Goal: Information Seeking & Learning: Learn about a topic

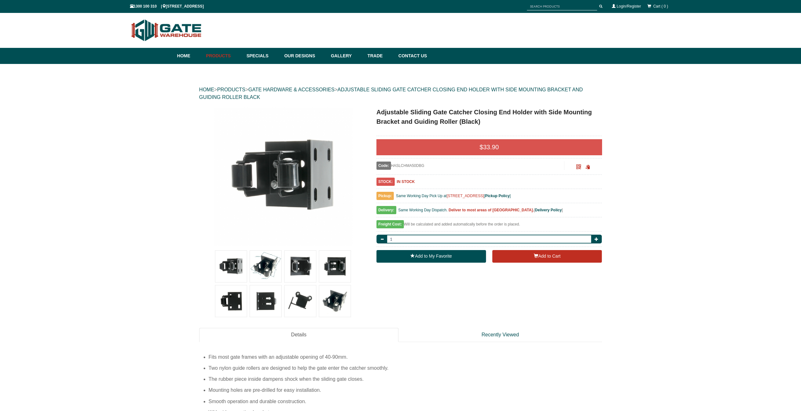
click at [329, 86] on div "HOME > PRODUCTS > GATE HARDWARE & ACCESSORIES > ADJUSTABLE SLIDING GATE CATCHER…" at bounding box center [400, 94] width 403 height 28
click at [327, 90] on link "GATE HARDWARE & ACCESSORIES" at bounding box center [291, 89] width 86 height 5
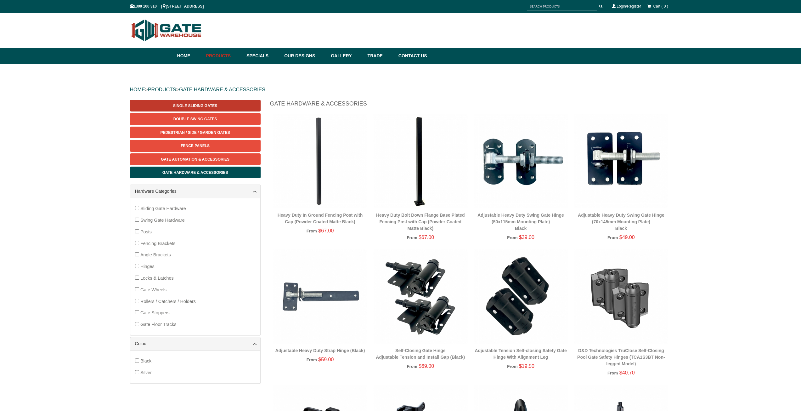
click at [205, 107] on span "Single Sliding Gates" at bounding box center [195, 106] width 44 height 4
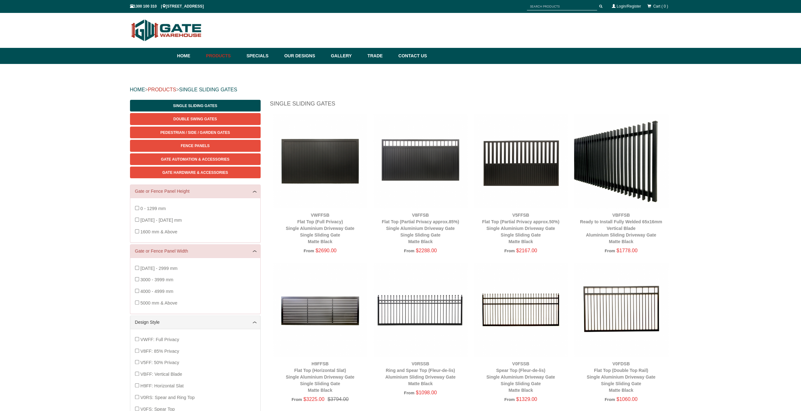
click at [175, 88] on link "PRODUCTS" at bounding box center [162, 89] width 28 height 5
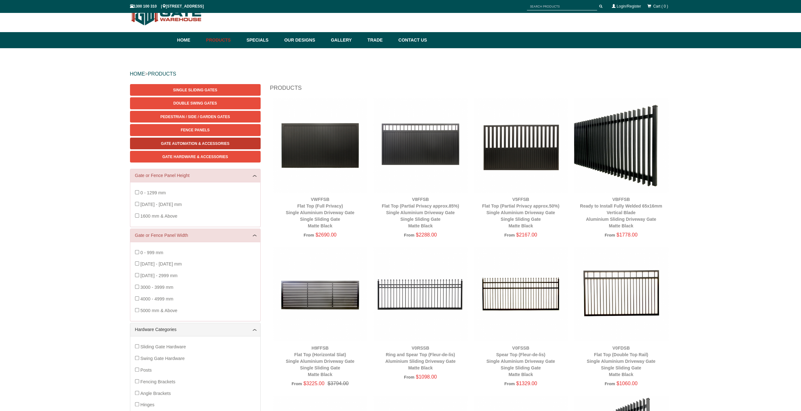
click at [194, 144] on span "Gate Automation & Accessories" at bounding box center [195, 143] width 69 height 4
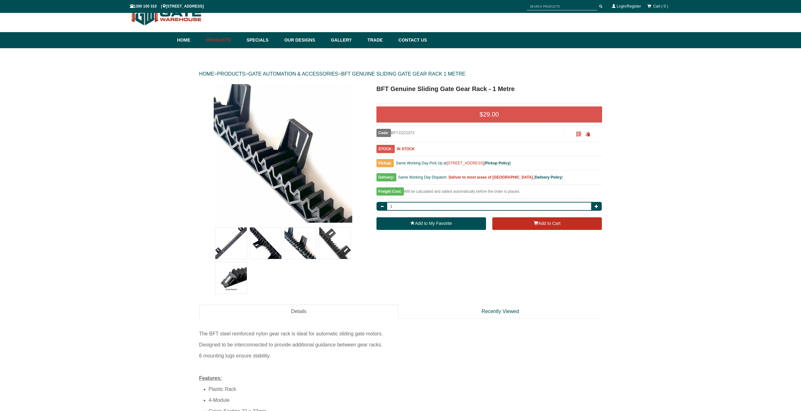
click at [270, 250] on img at bounding box center [265, 242] width 31 height 31
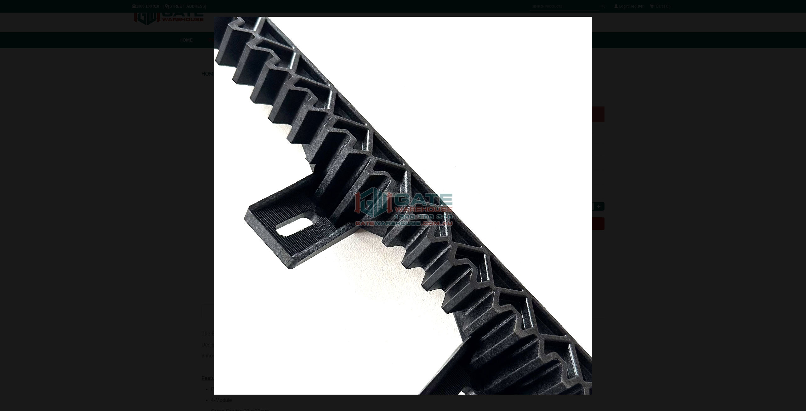
click at [712, 173] on div at bounding box center [403, 205] width 806 height 411
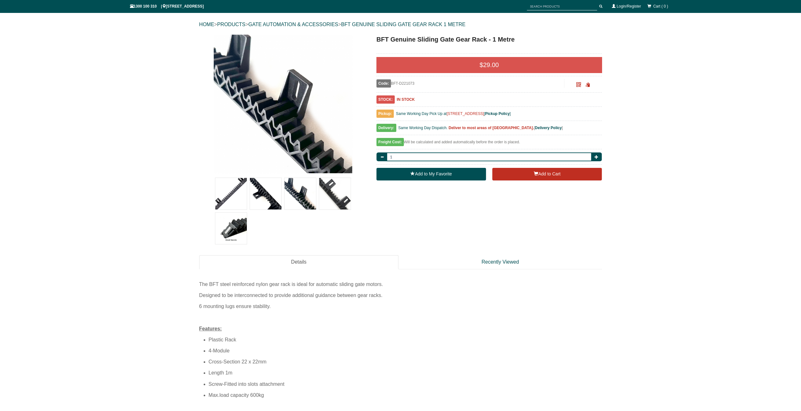
scroll to position [79, 0]
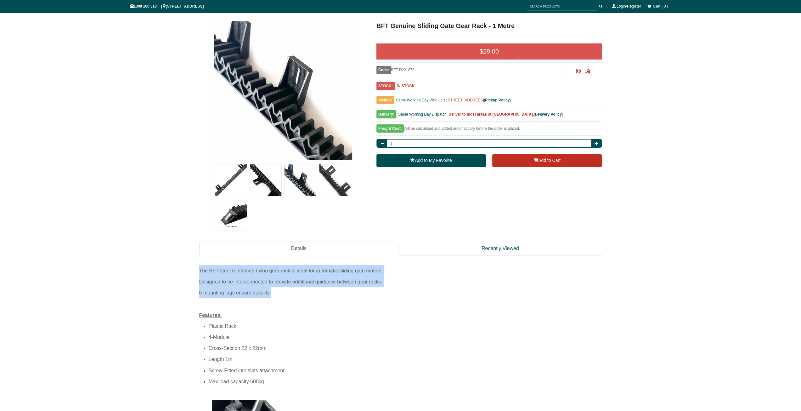
drag, startPoint x: 199, startPoint y: 270, endPoint x: 399, endPoint y: 295, distance: 201.4
click at [399, 295] on div "The BFT steel reinforced nylon gear rack is ideal for automatic sliding gate mo…" at bounding box center [400, 326] width 403 height 122
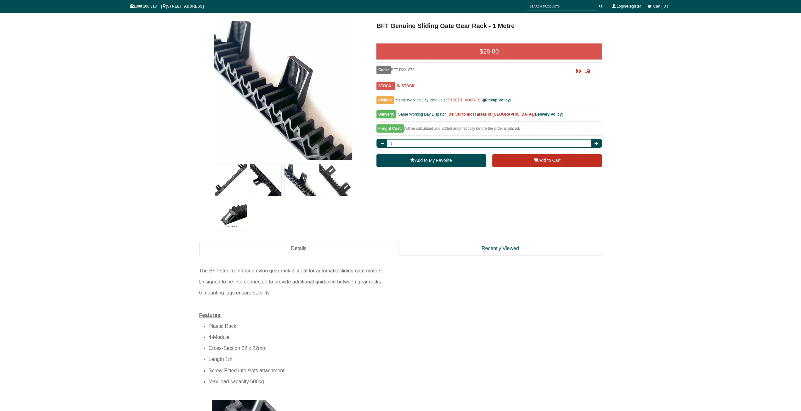
click at [324, 306] on div at bounding box center [400, 303] width 403 height 11
click at [229, 212] on img at bounding box center [230, 214] width 31 height 31
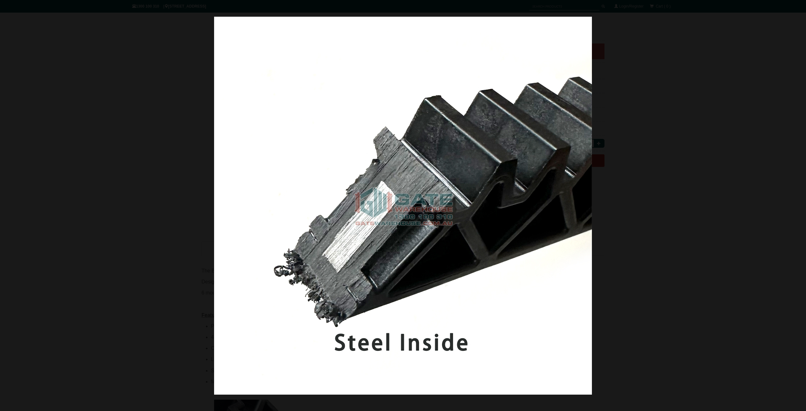
click at [675, 184] on div at bounding box center [403, 205] width 806 height 411
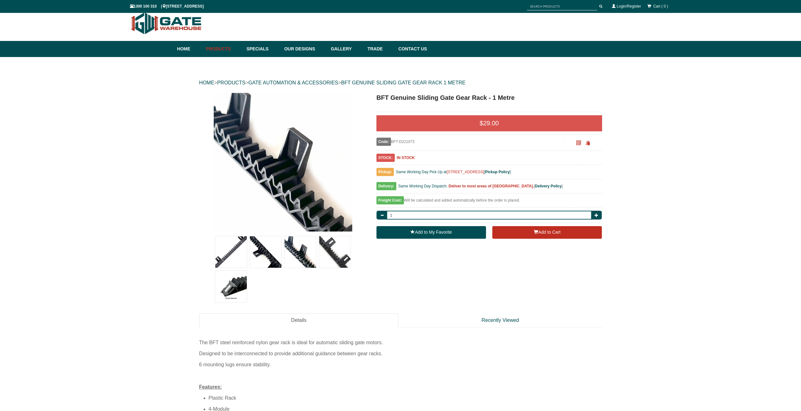
scroll to position [0, 0]
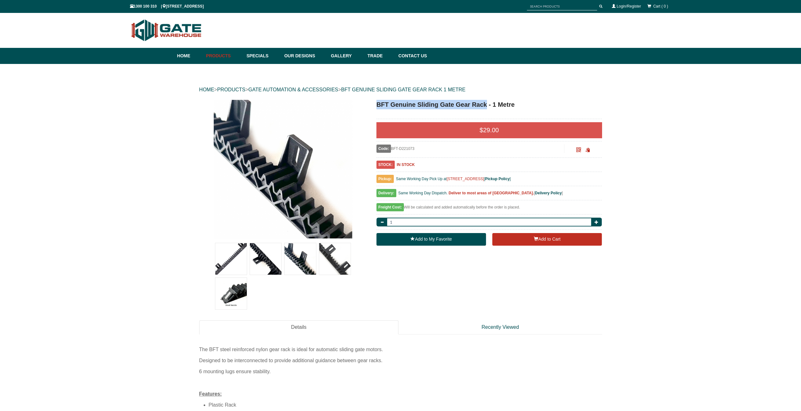
drag, startPoint x: 376, startPoint y: 104, endPoint x: 487, endPoint y: 104, distance: 110.8
click at [487, 104] on h1 "BFT Genuine Sliding Gate Gear Rack - 1 Metre" at bounding box center [489, 104] width 226 height 9
copy h1 "BFT Genuine Sliding Gate Gear Rack"
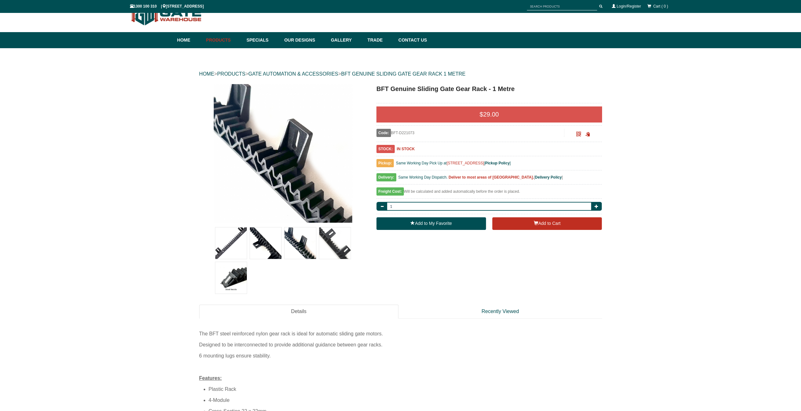
click at [266, 247] on img at bounding box center [265, 242] width 31 height 31
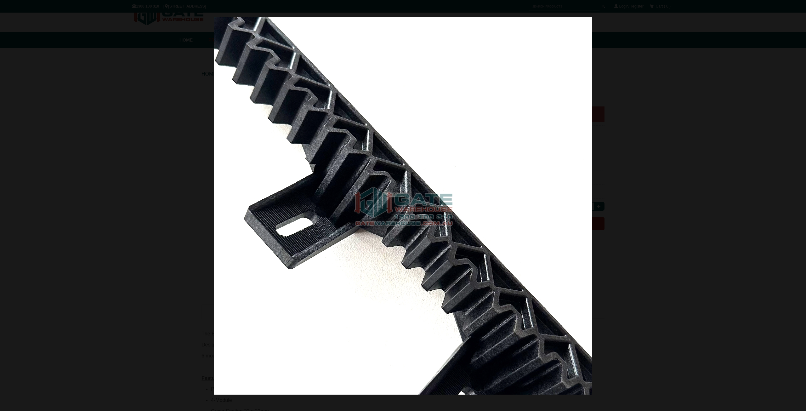
click at [749, 131] on div at bounding box center [403, 205] width 806 height 411
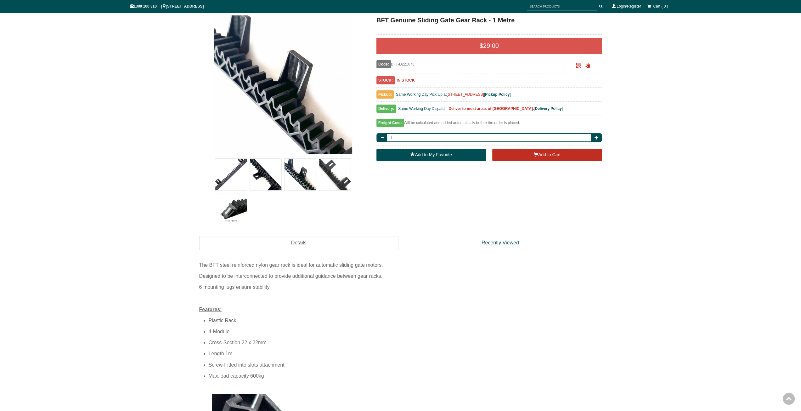
scroll to position [16, 0]
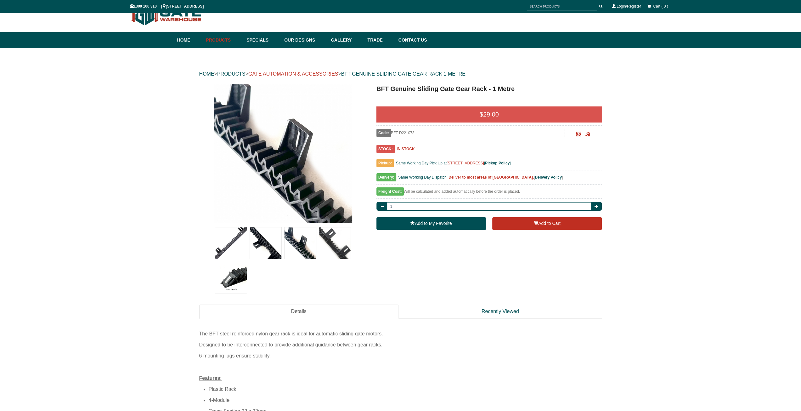
click at [331, 74] on link "GATE AUTOMATION & ACCESSORIES" at bounding box center [293, 73] width 90 height 5
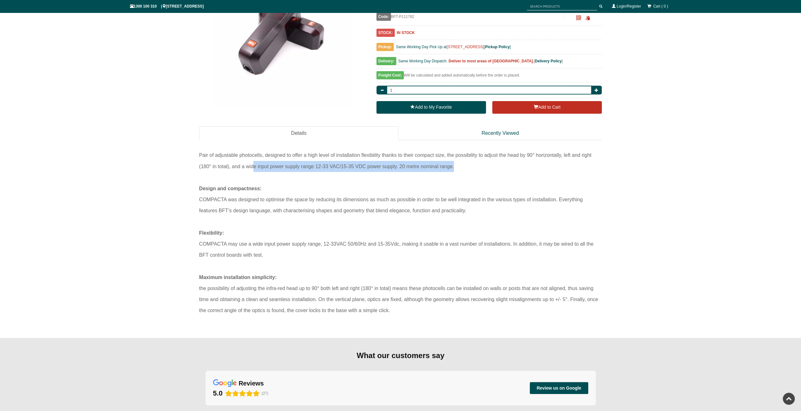
drag, startPoint x: 252, startPoint y: 166, endPoint x: 509, endPoint y: 167, distance: 257.1
click at [509, 167] on div "Pair of adjustable photocells, designed to offer a high level of installation f…" at bounding box center [400, 160] width 403 height 22
click at [566, 168] on div "Pair of adjustable photocells, designed to offer a high level of installation f…" at bounding box center [400, 160] width 403 height 22
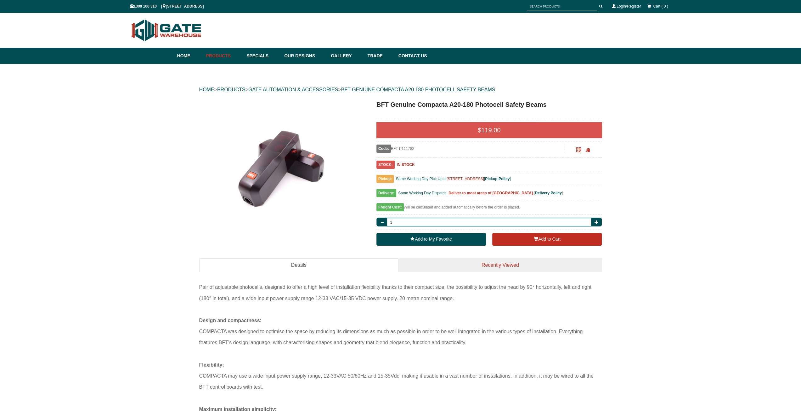
drag, startPoint x: 524, startPoint y: 257, endPoint x: 473, endPoint y: 267, distance: 52.7
click at [524, 257] on div "Details Recently Viewed Pair of adjustable photocells, designed to offer a high…" at bounding box center [400, 350] width 403 height 196
click at [496, 260] on link "Recently Viewed" at bounding box center [500, 265] width 204 height 14
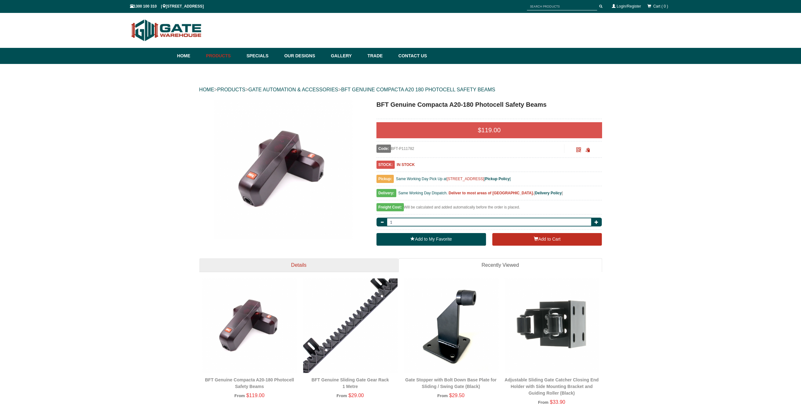
click at [363, 267] on link "Details" at bounding box center [298, 265] width 199 height 14
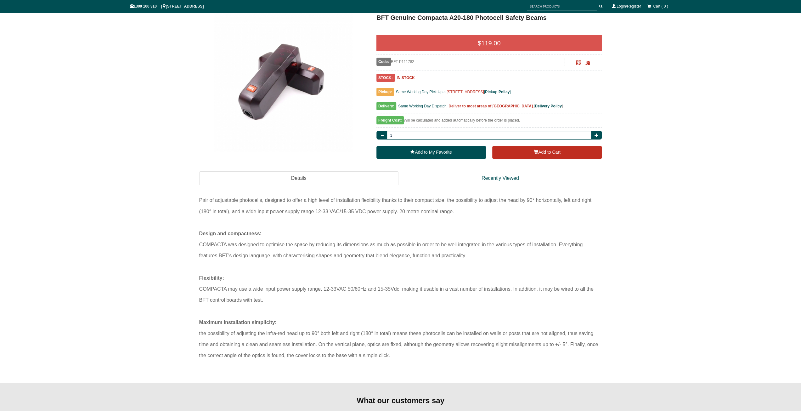
scroll to position [94, 0]
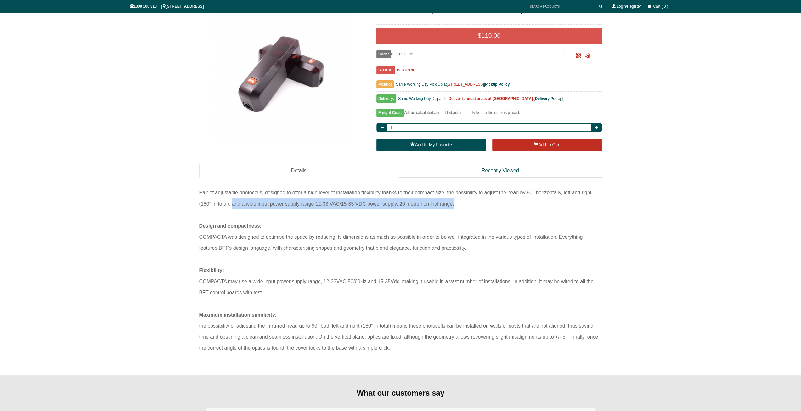
drag, startPoint x: 231, startPoint y: 203, endPoint x: 496, endPoint y: 208, distance: 264.7
click at [495, 208] on div "Pair of adjustable photocells, designed to offer a high level of installation f…" at bounding box center [400, 198] width 403 height 22
click at [362, 231] on div "COMPACTA was designed to optimise the space by reducing its dimensions as much …" at bounding box center [400, 242] width 403 height 22
drag, startPoint x: 304, startPoint y: 204, endPoint x: 472, endPoint y: 210, distance: 168.5
click at [484, 205] on div "Pair of adjustable photocells, designed to offer a high level of installation f…" at bounding box center [400, 198] width 403 height 22
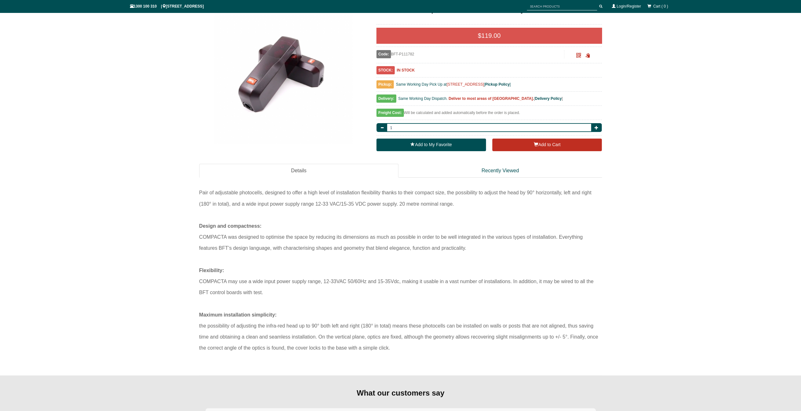
click at [440, 223] on div "Design and compactness:" at bounding box center [400, 225] width 403 height 11
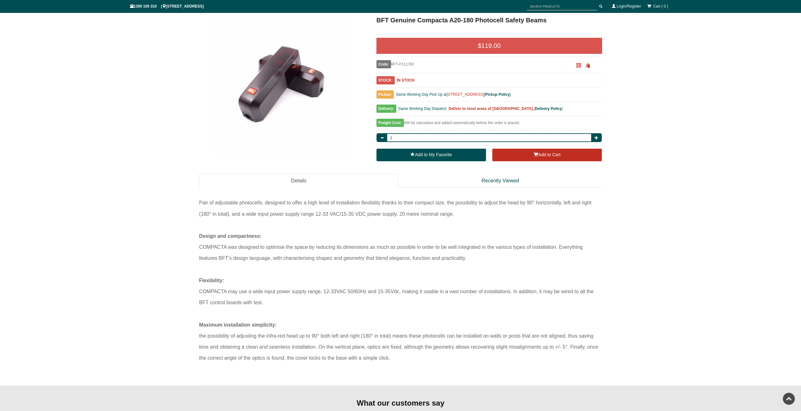
scroll to position [0, 0]
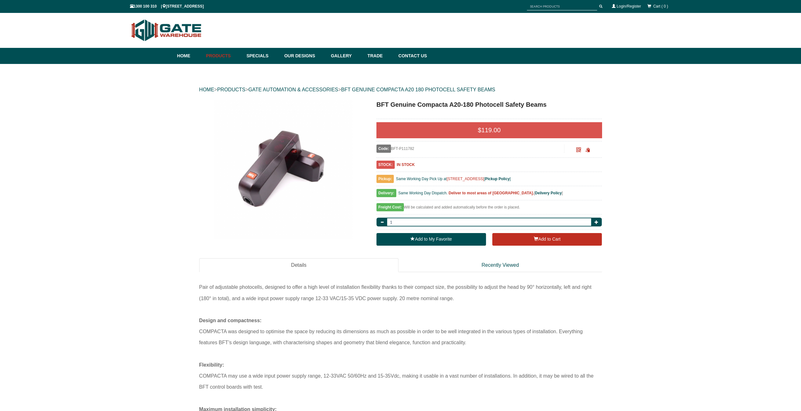
drag, startPoint x: 393, startPoint y: 178, endPoint x: 578, endPoint y: 178, distance: 184.8
click at [578, 178] on div "Pickup: Same Working Day Pick Up at 8 High St, Bayswater, VIC 3153 [ Pickup Pol…" at bounding box center [489, 180] width 226 height 11
click at [552, 181] on div "Pickup: Same Working Day Pick Up at 8 High St, Bayswater, VIC 3153 [ Pickup Pol…" at bounding box center [489, 180] width 226 height 11
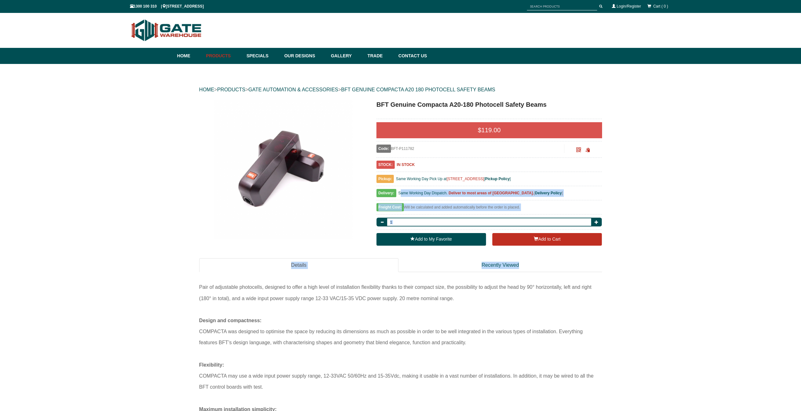
drag, startPoint x: 401, startPoint y: 193, endPoint x: 629, endPoint y: 192, distance: 227.9
click at [629, 192] on div "HOME > PRODUCTS > GATE AUTOMATION & ACCESSORIES > BFT GENUINE COMPACTA A20 180 …" at bounding box center [400, 267] width 801 height 406
click at [602, 189] on div "HOME > PRODUCTS > GATE AUTOMATION & ACCESSORIES > BFT GENUINE COMPACTA A20 180 …" at bounding box center [400, 267] width 801 height 406
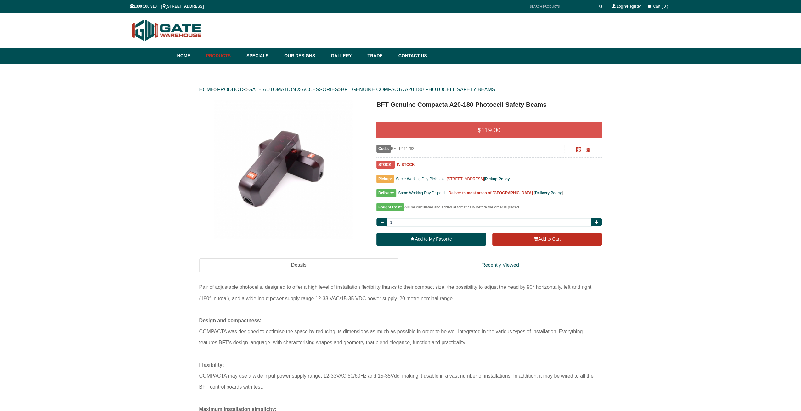
drag, startPoint x: 407, startPoint y: 194, endPoint x: 595, endPoint y: 192, distance: 188.5
click at [595, 192] on div "Delivery: Same Working Day Dispatch. Deliver to most areas of Australia. [ Deli…" at bounding box center [489, 194] width 226 height 11
click at [579, 193] on div "Delivery: Same Working Day Dispatch. Deliver to most areas of Australia. [ Deli…" at bounding box center [489, 194] width 226 height 11
click at [589, 189] on div "Delivery: Same Working Day Dispatch. Deliver to most areas of Australia. [ Deli…" at bounding box center [489, 194] width 226 height 11
click at [447, 205] on div "Freight Cost: Will be calculated and added automatically before the order is pl…" at bounding box center [489, 208] width 226 height 11
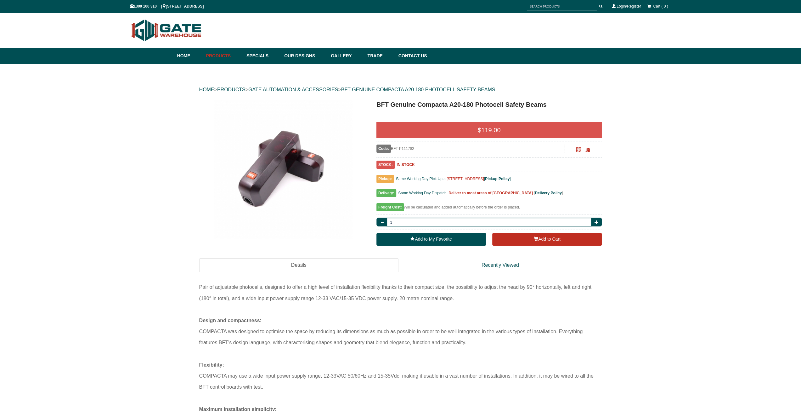
click at [445, 205] on div "Freight Cost: Will be calculated and added automatically before the order is pl…" at bounding box center [489, 208] width 226 height 11
click at [448, 205] on div "Freight Cost: Will be calculated and added automatically before the order is pl…" at bounding box center [489, 208] width 226 height 11
click at [692, 196] on div "HOME > PRODUCTS > GATE AUTOMATION & ACCESSORIES > BFT GENUINE COMPACTA A20 180 …" at bounding box center [400, 267] width 801 height 406
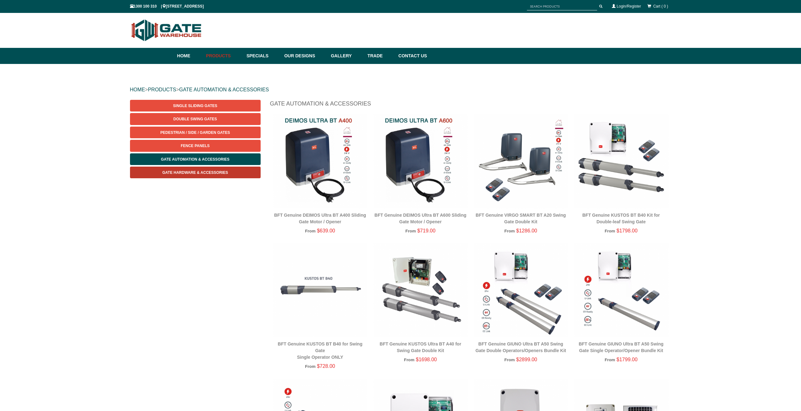
click at [221, 178] on link "Gate Hardware & Accessories" at bounding box center [195, 172] width 131 height 12
